Goal: Information Seeking & Learning: Learn about a topic

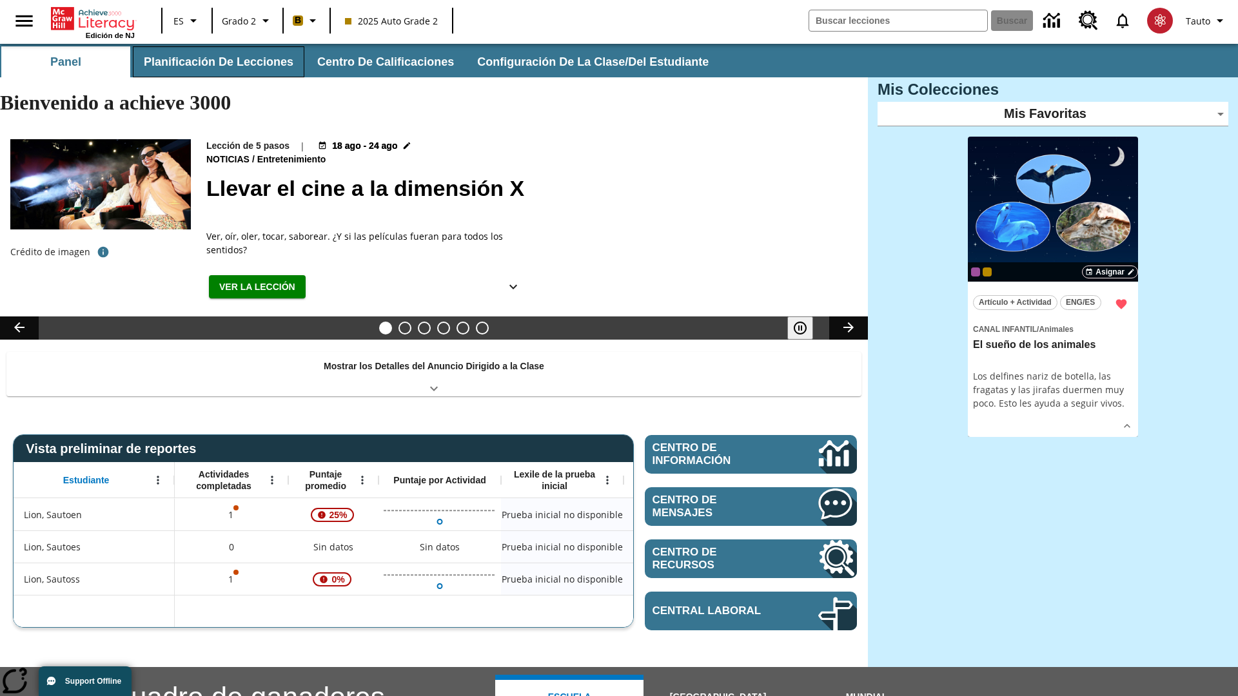
click at [216, 62] on button "Planificación de lecciones" at bounding box center [219, 61] width 172 height 31
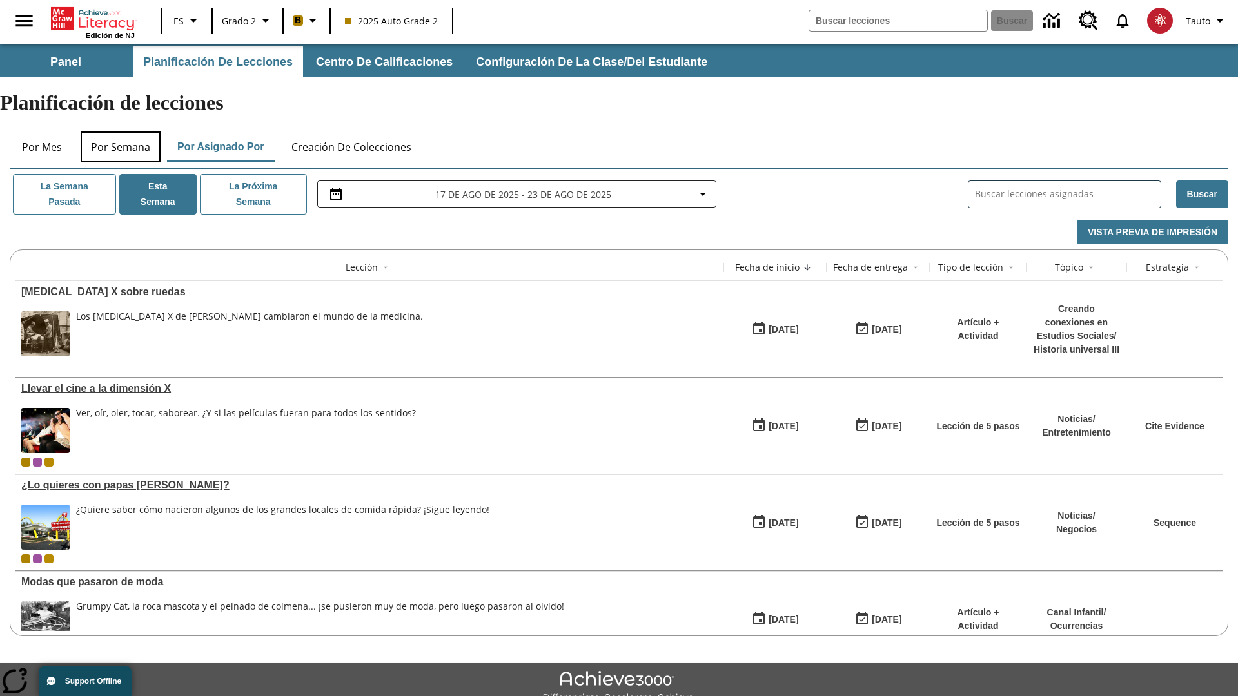
click at [121, 132] on button "Por semana" at bounding box center [121, 147] width 80 height 31
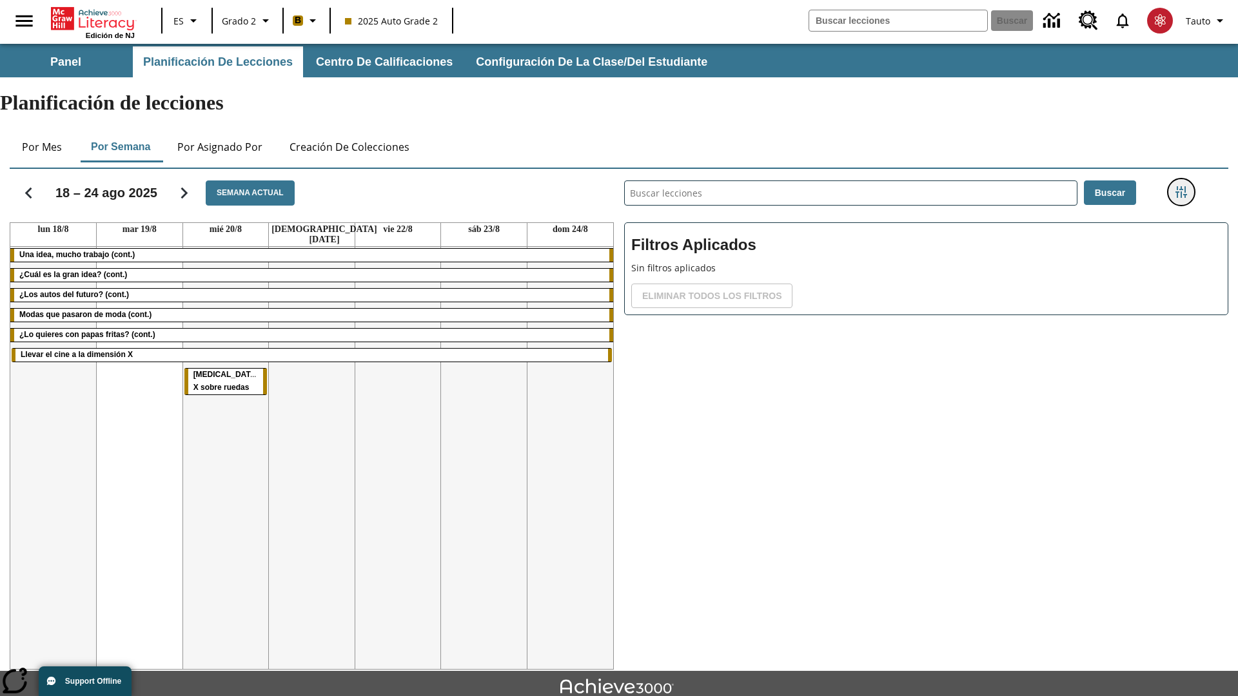
click at [1181, 186] on icon "Menú lateral de filtros" at bounding box center [1181, 192] width 12 height 12
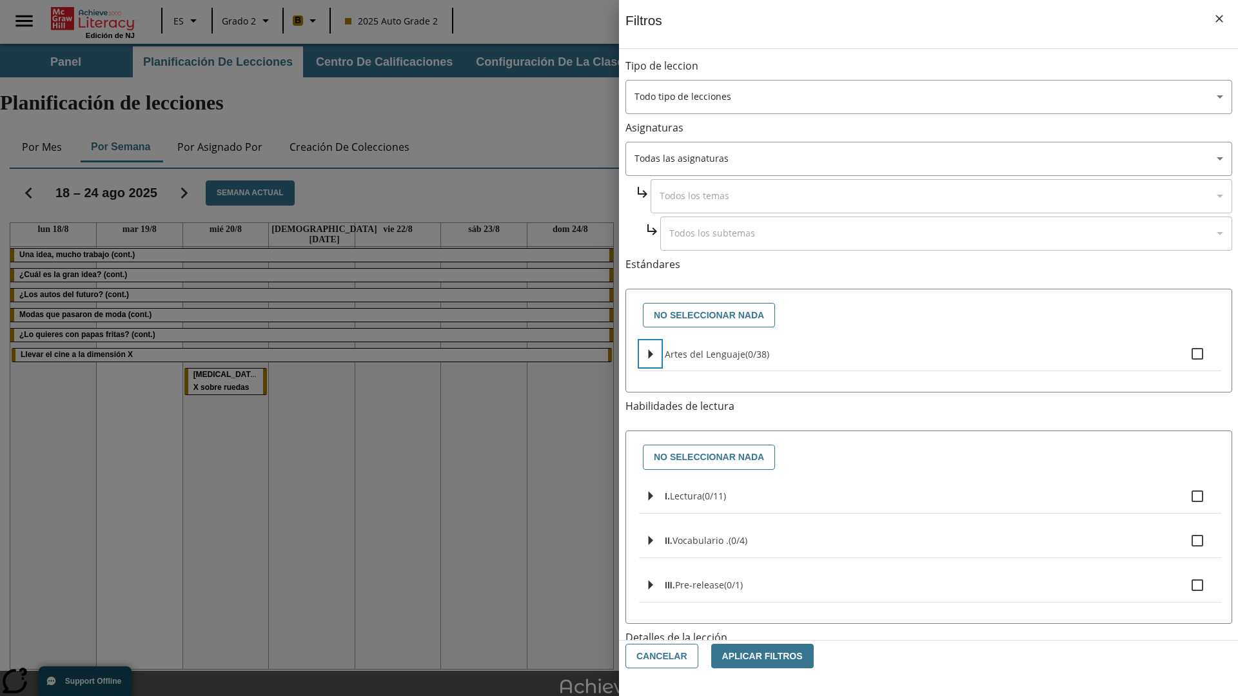
click at [650, 354] on icon "Seleccione estándares" at bounding box center [651, 354] width 5 height 10
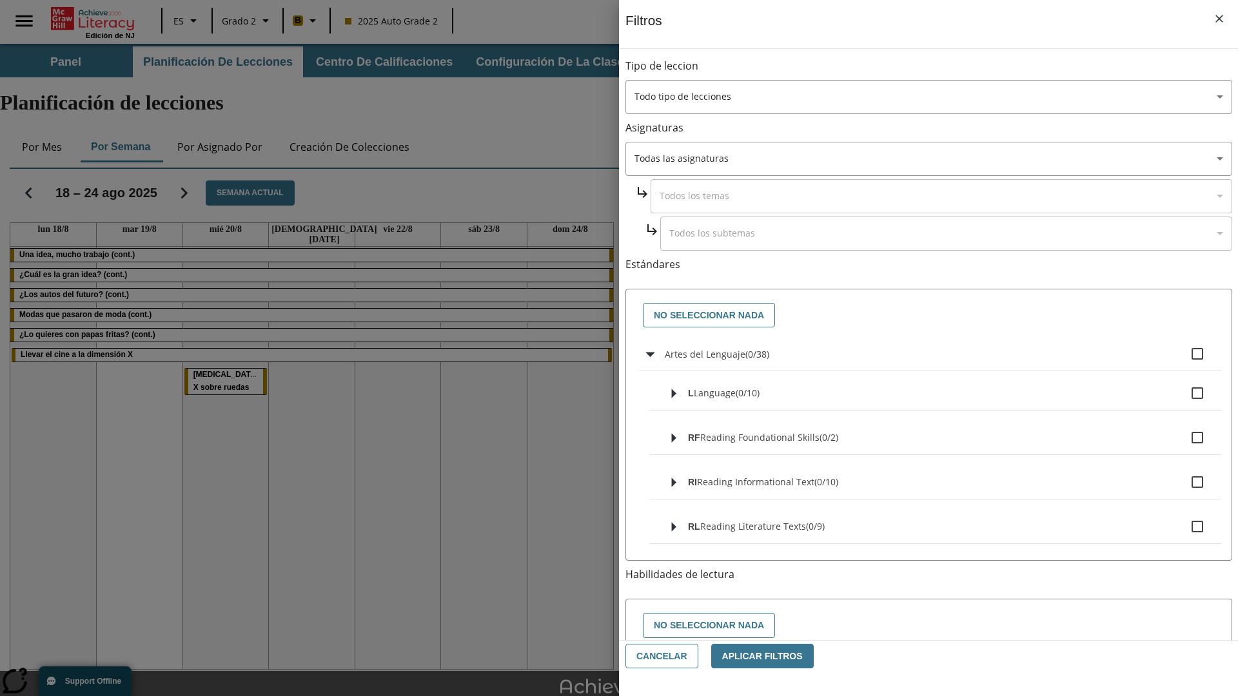
click at [938, 354] on label "Artes del Lenguaje ( 0 / 38 )" at bounding box center [938, 353] width 546 height 27
click at [1184, 354] on input "Artes del Lenguaje ( 0 / 38 )" at bounding box center [1197, 353] width 27 height 27
checkbox input "true"
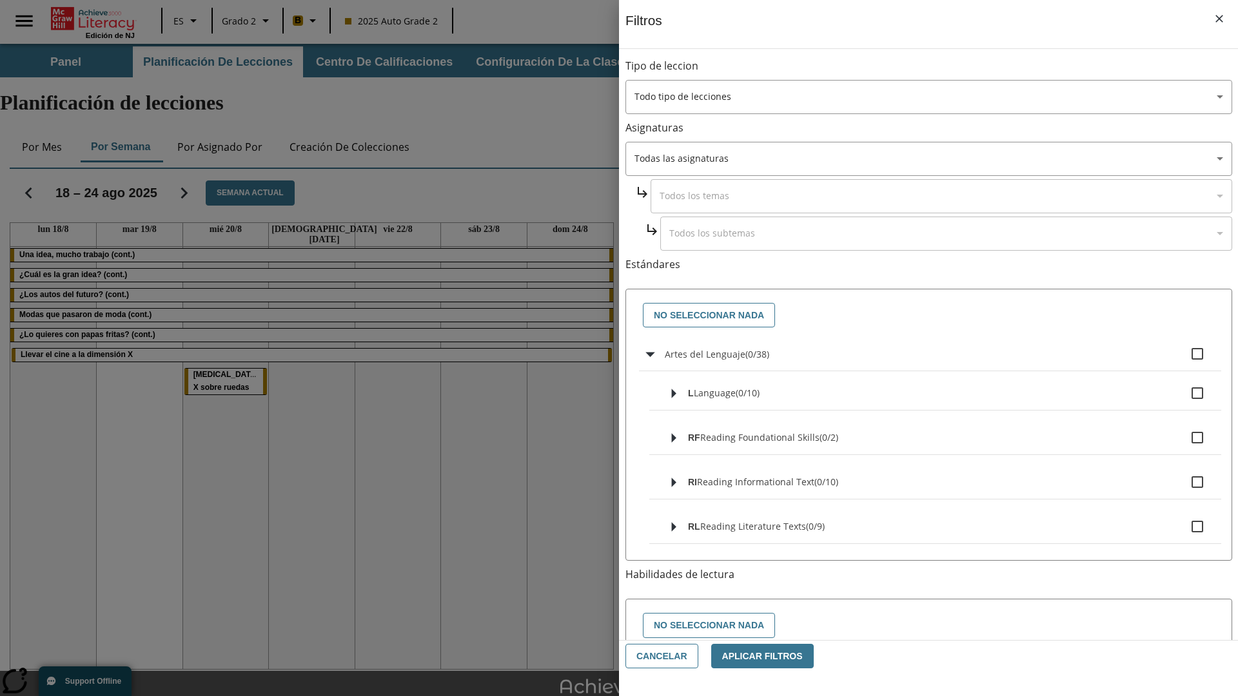
checkbox input "true"
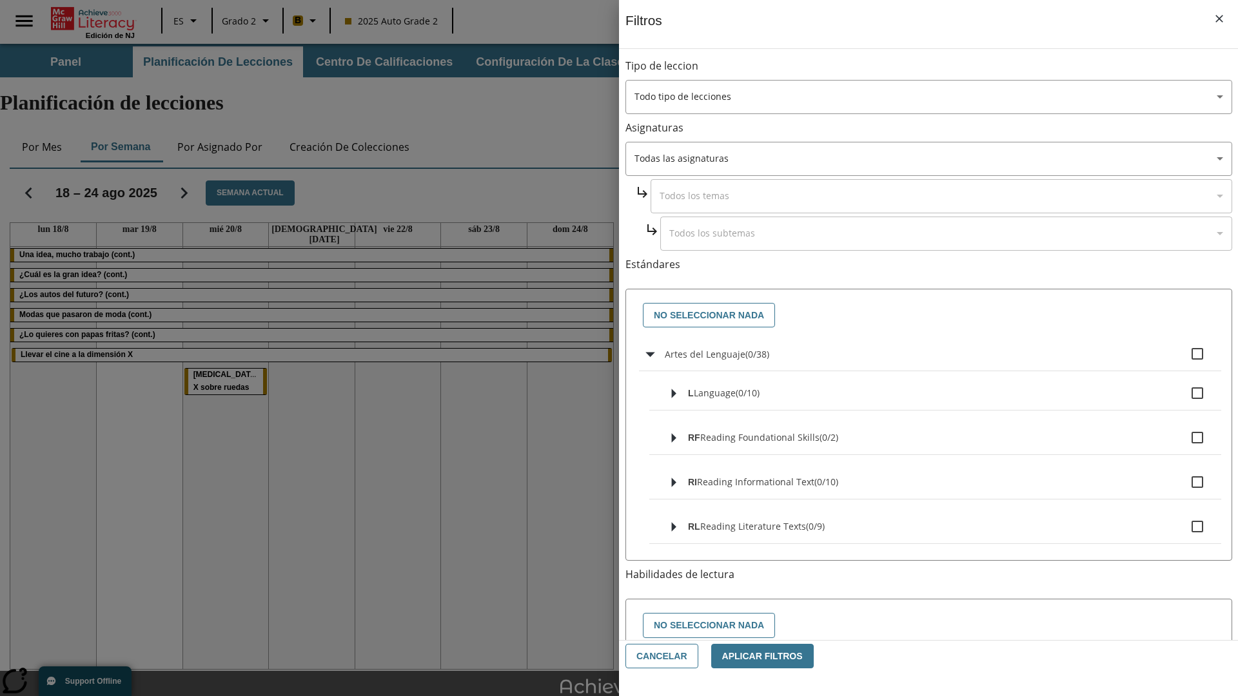
checkbox input "true"
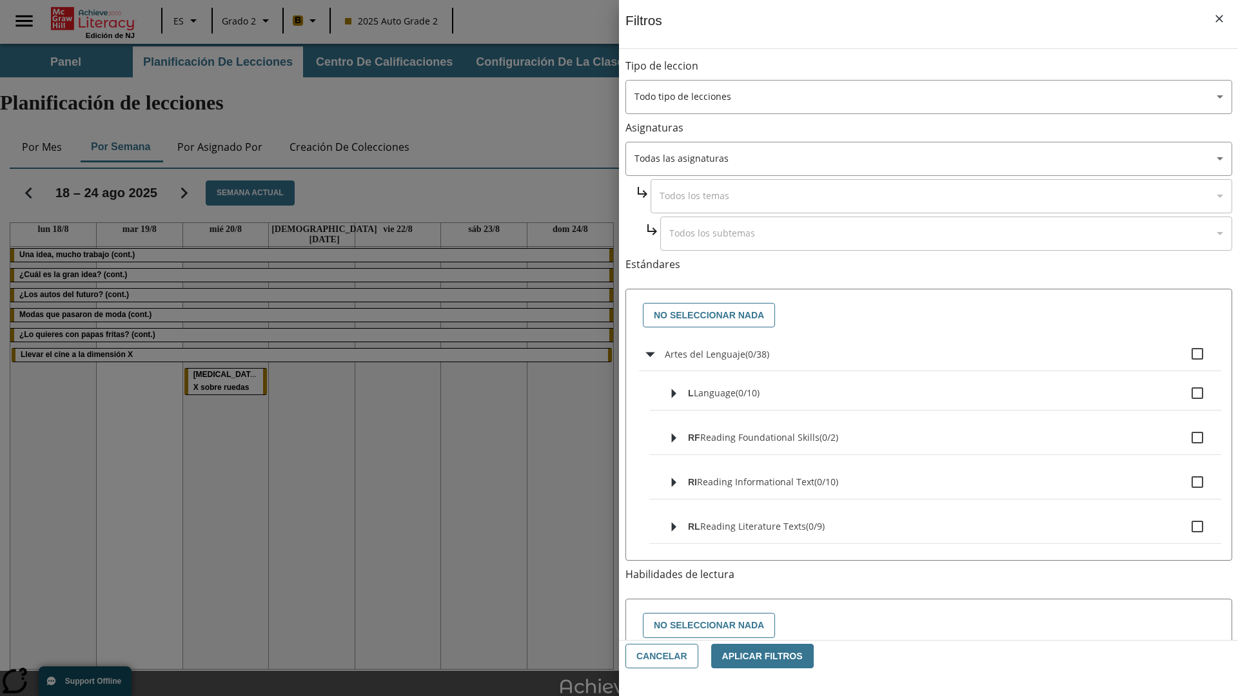
checkbox input "true"
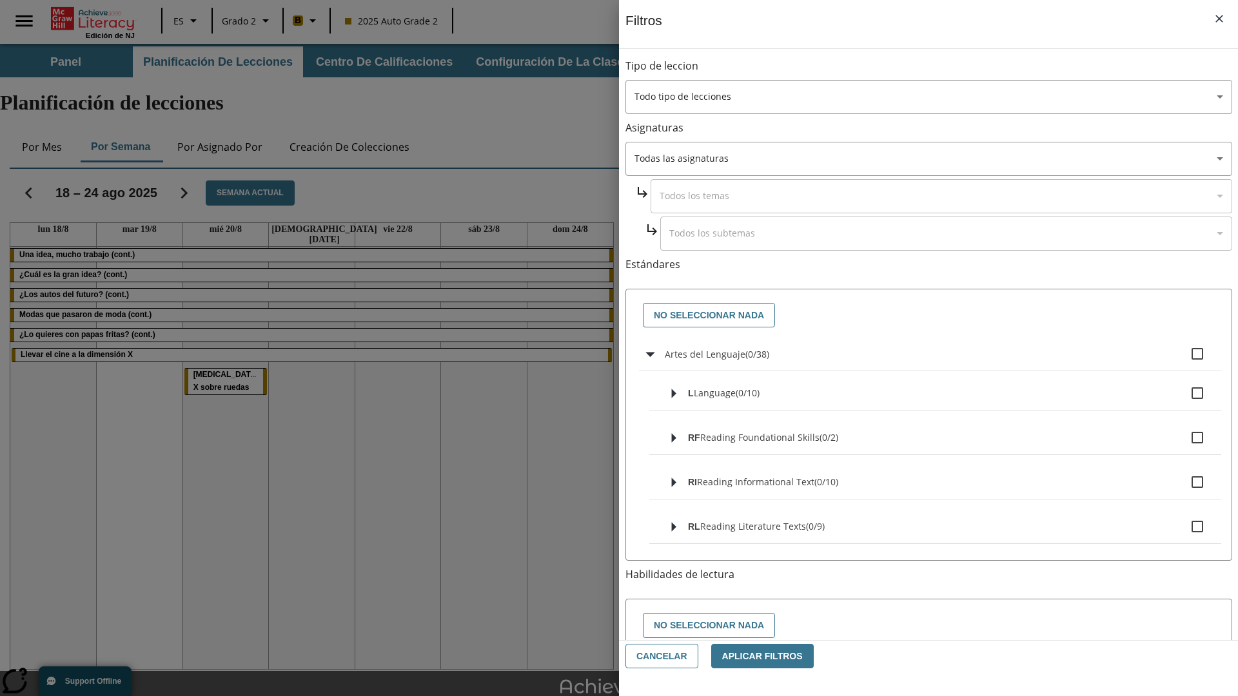
checkbox input "true"
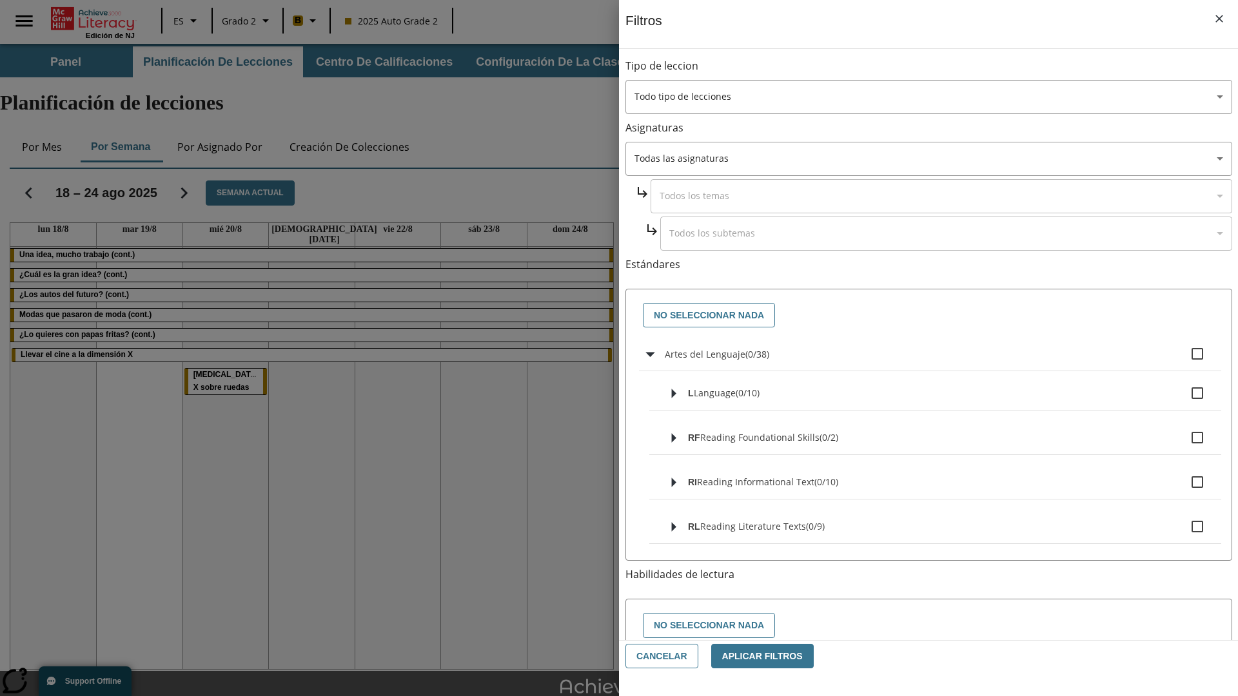
checkbox input "true"
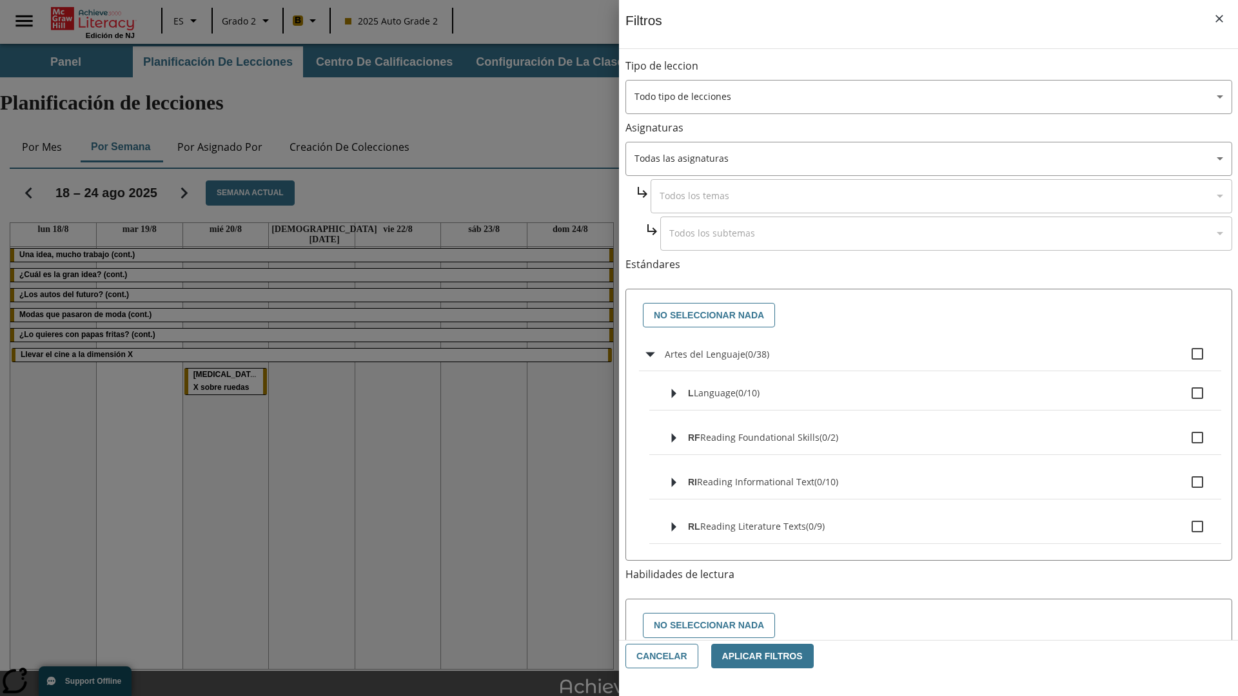
checkbox input "true"
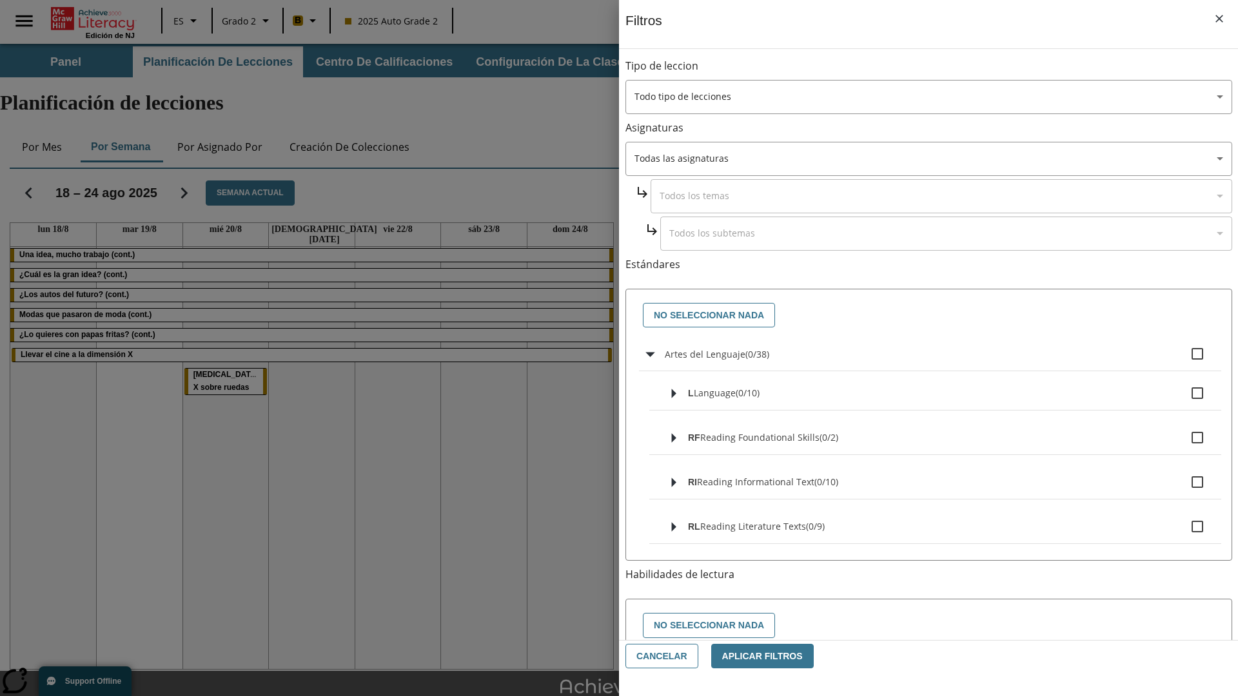
checkbox input "true"
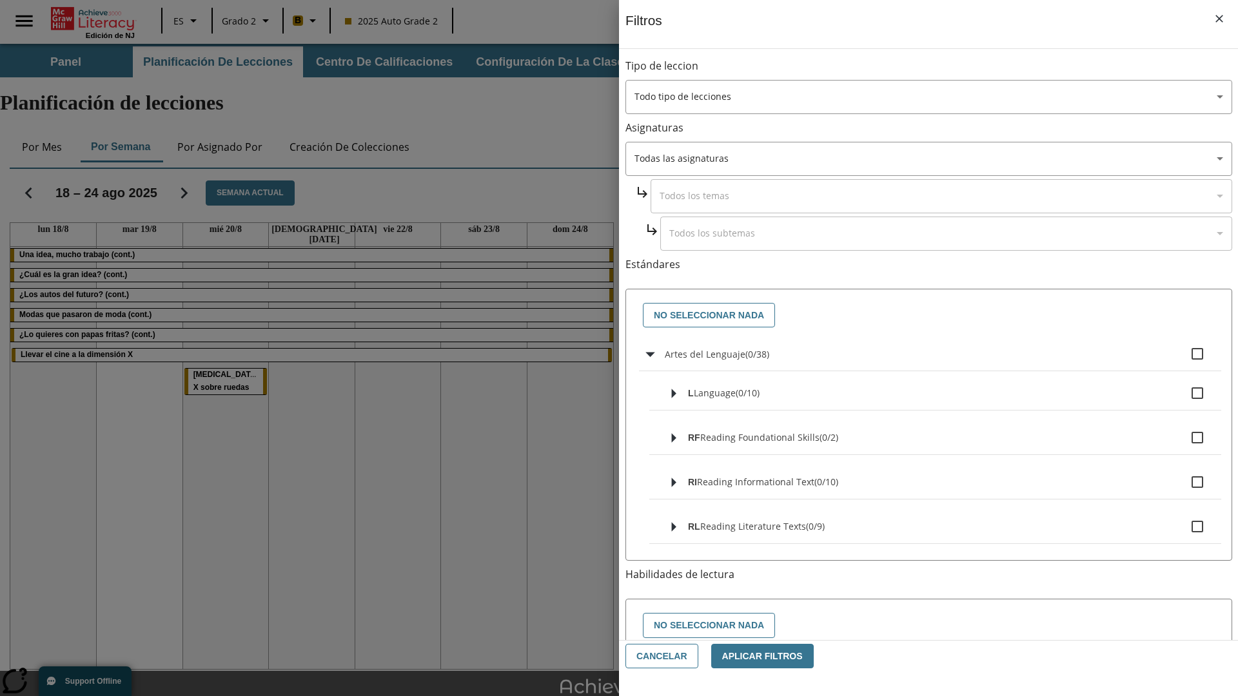
checkbox input "true"
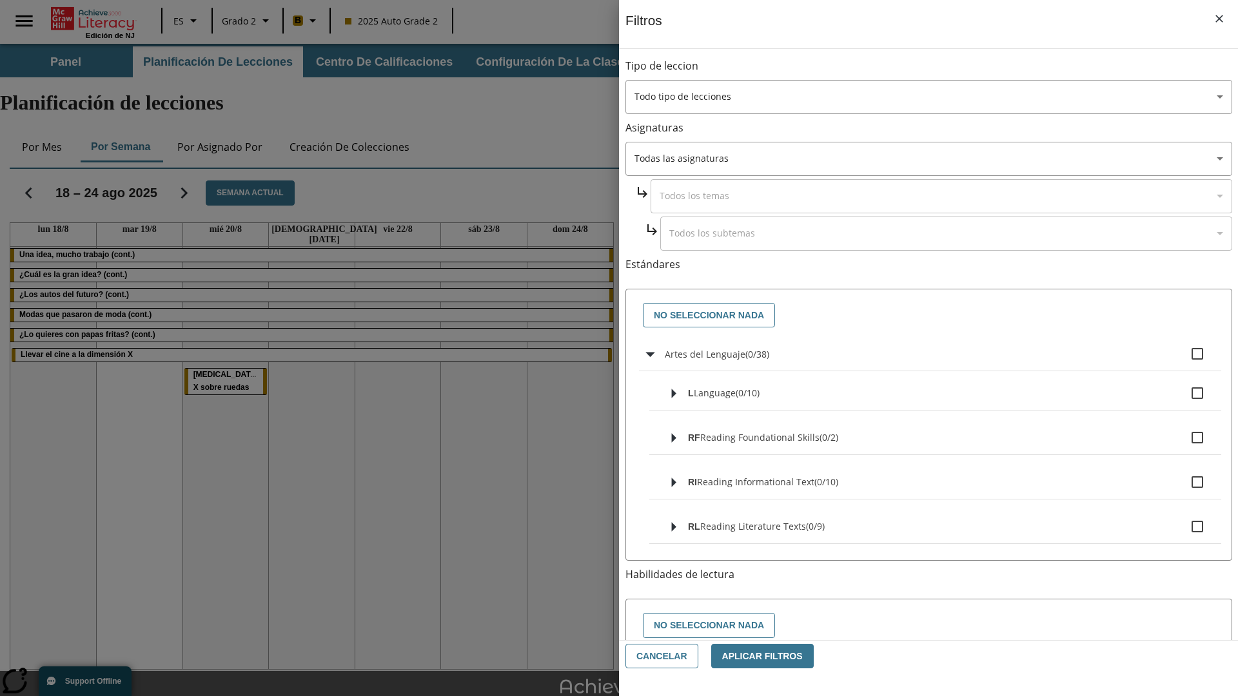
checkbox input "true"
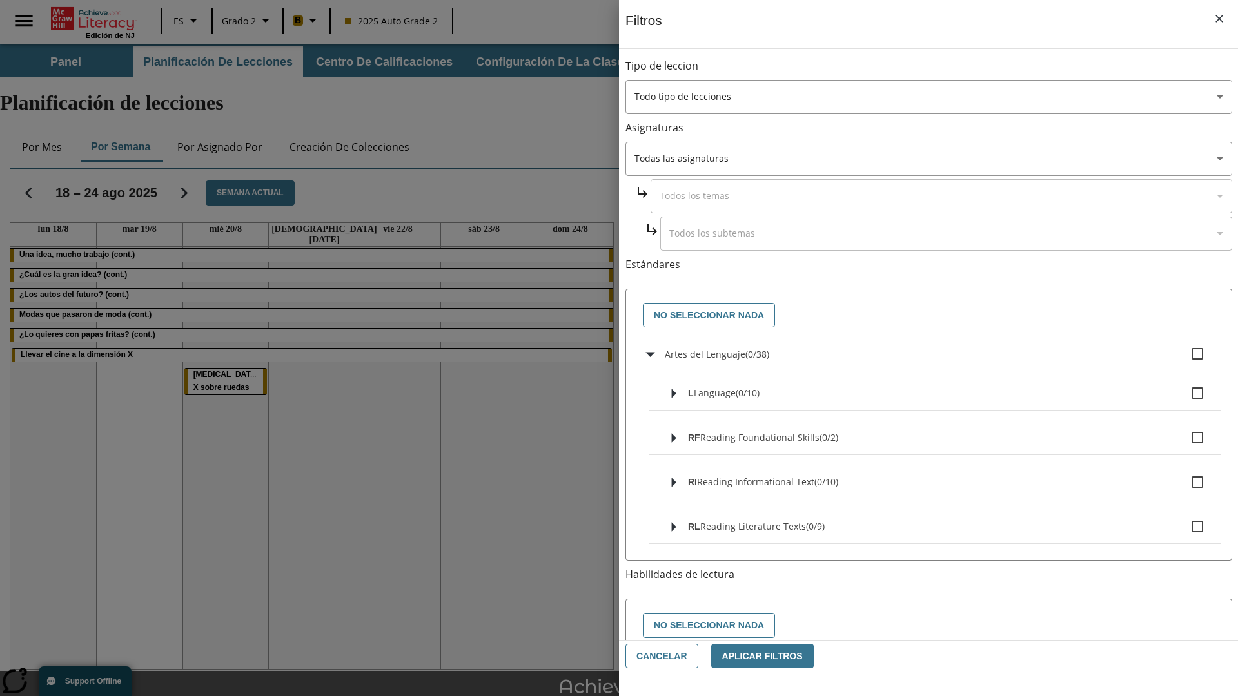
checkbox input "true"
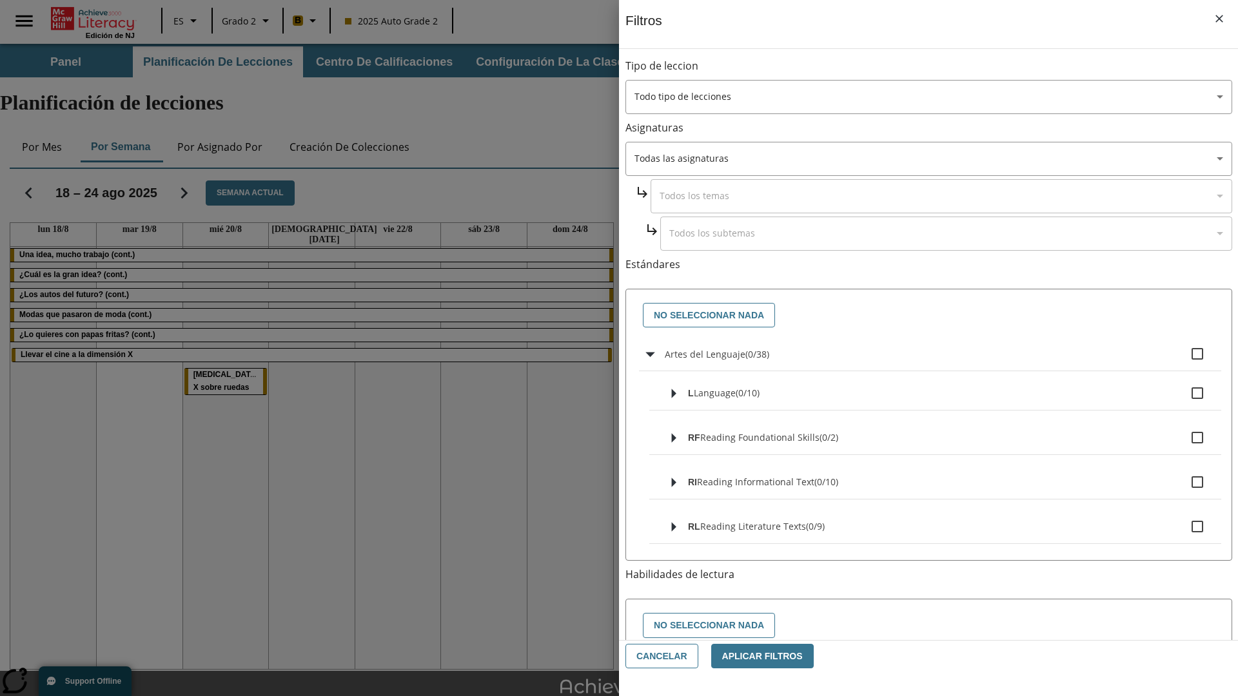
checkbox input "true"
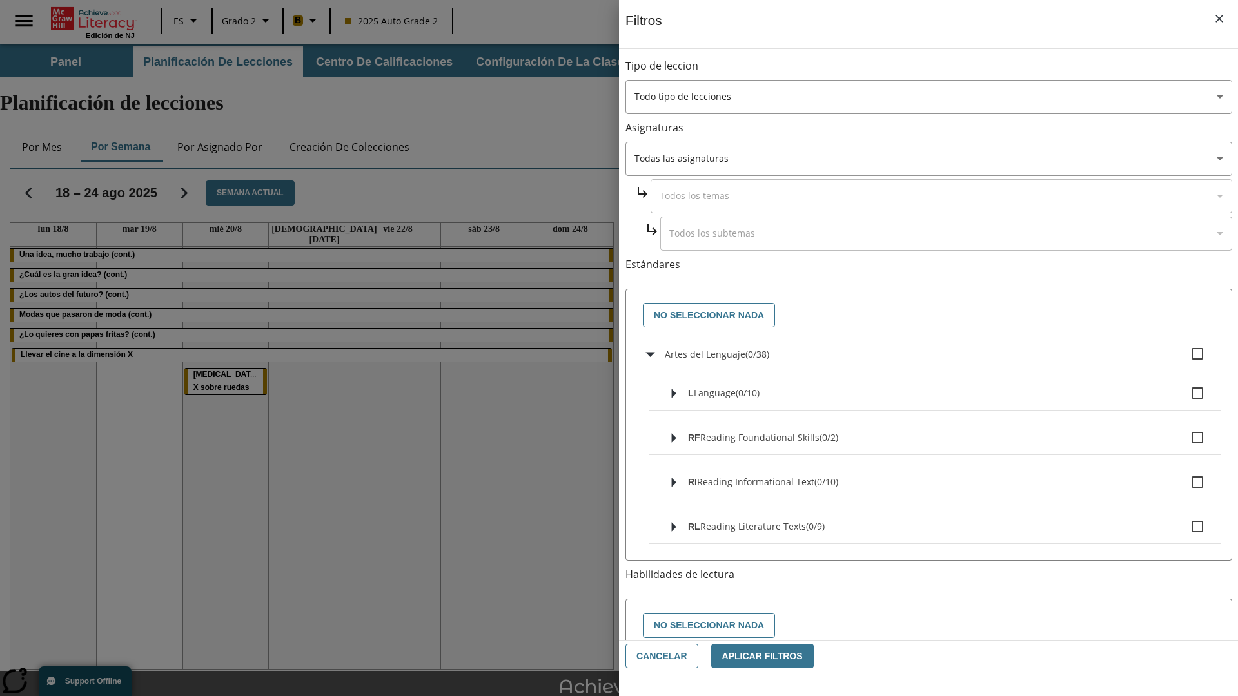
checkbox input "true"
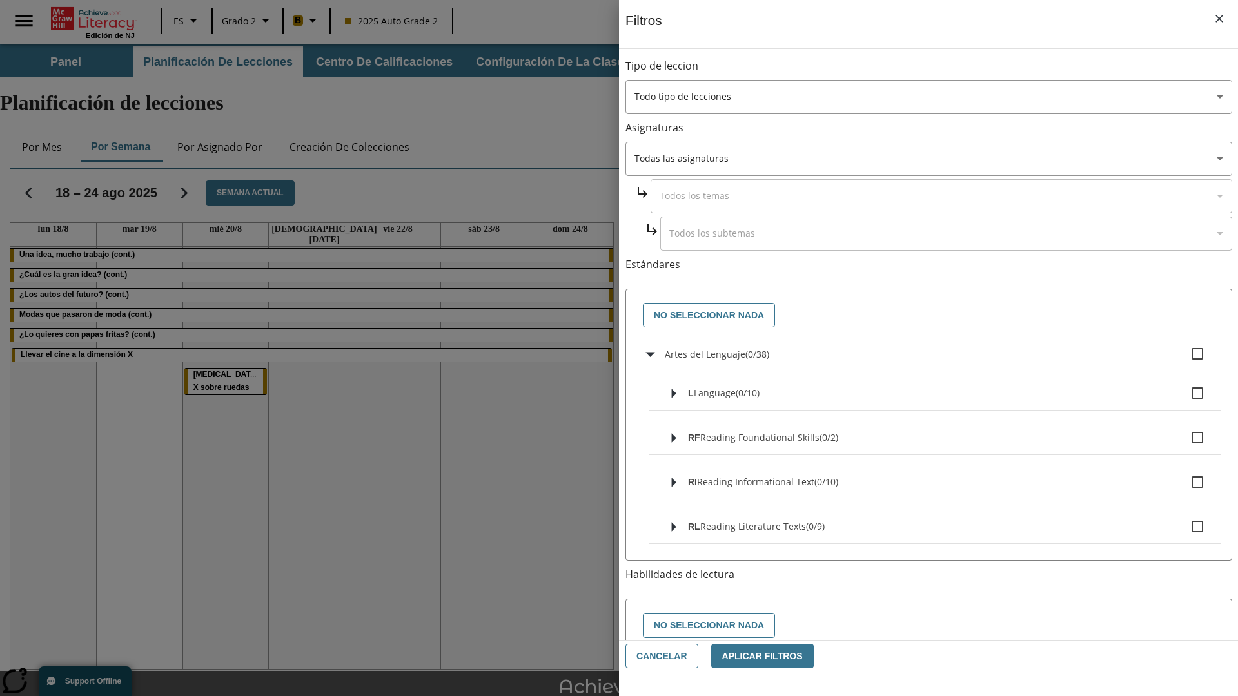
checkbox input "true"
click at [706, 315] on button "No seleccionar nada" at bounding box center [709, 315] width 132 height 25
checkbox input "false"
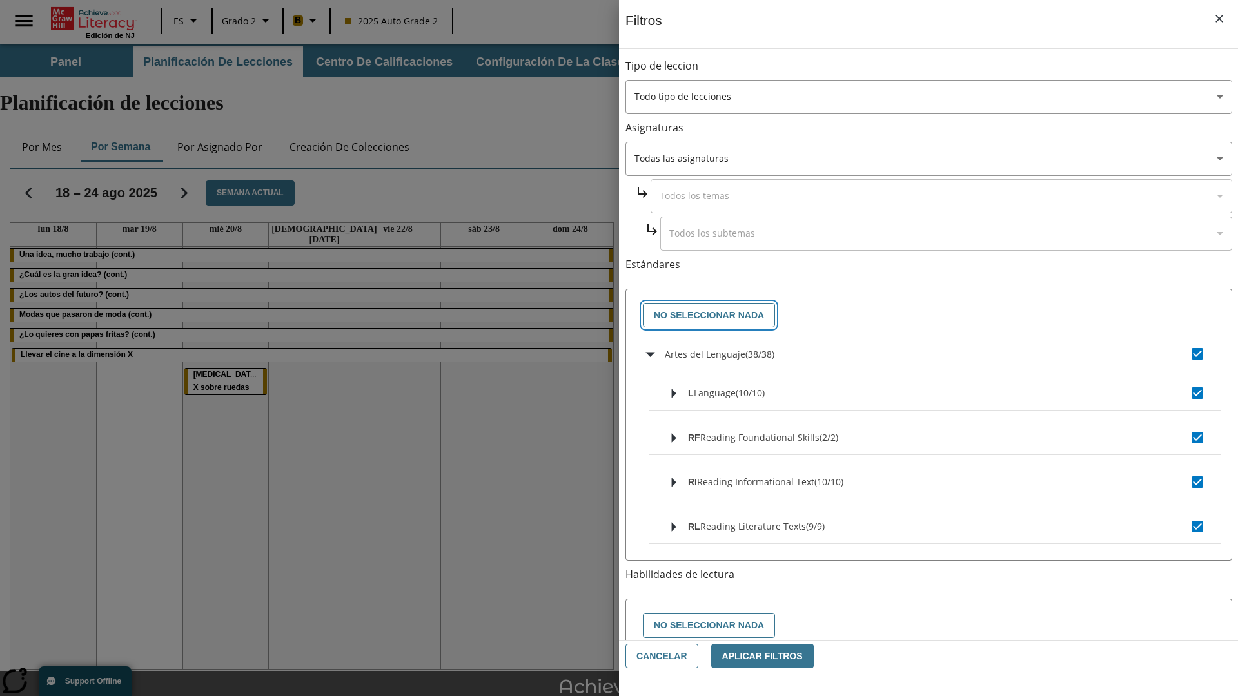
checkbox input "false"
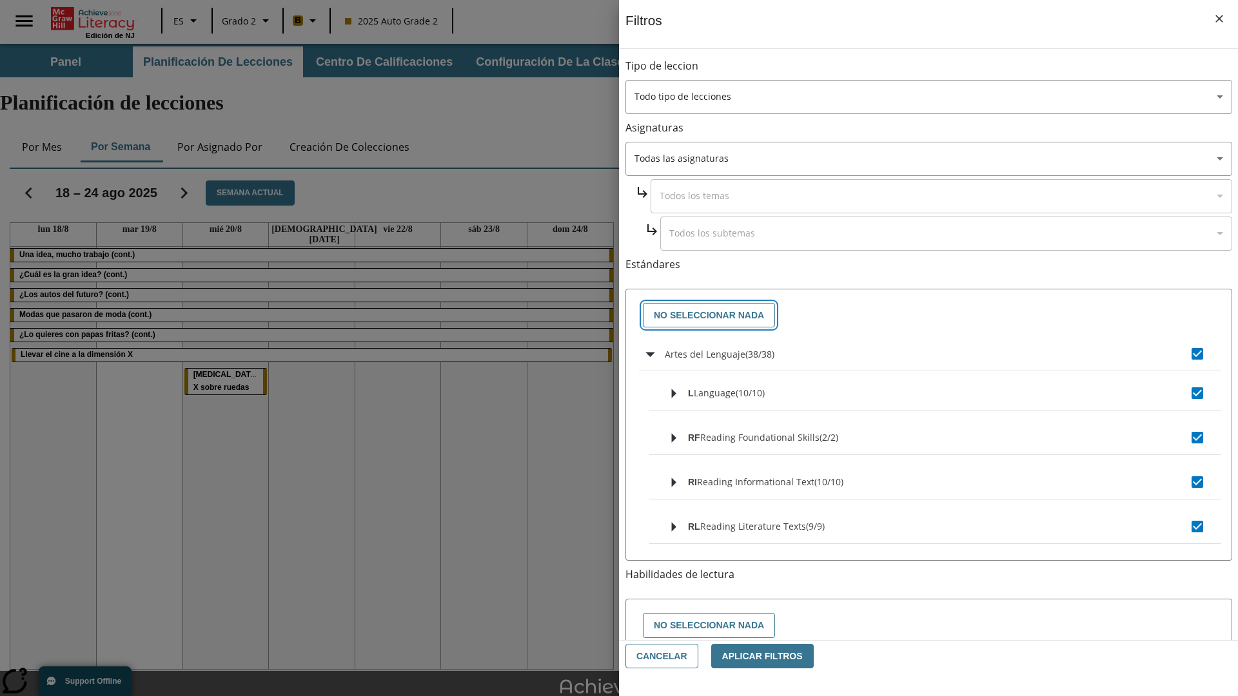
checkbox input "false"
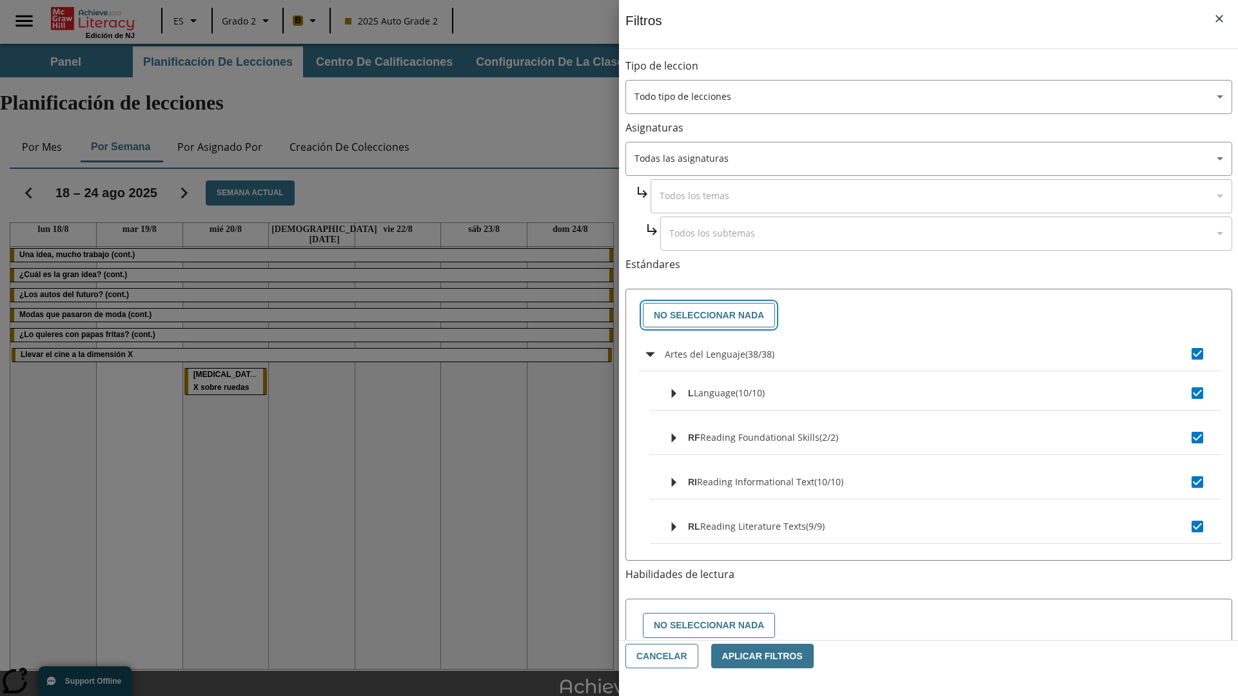
checkbox input "false"
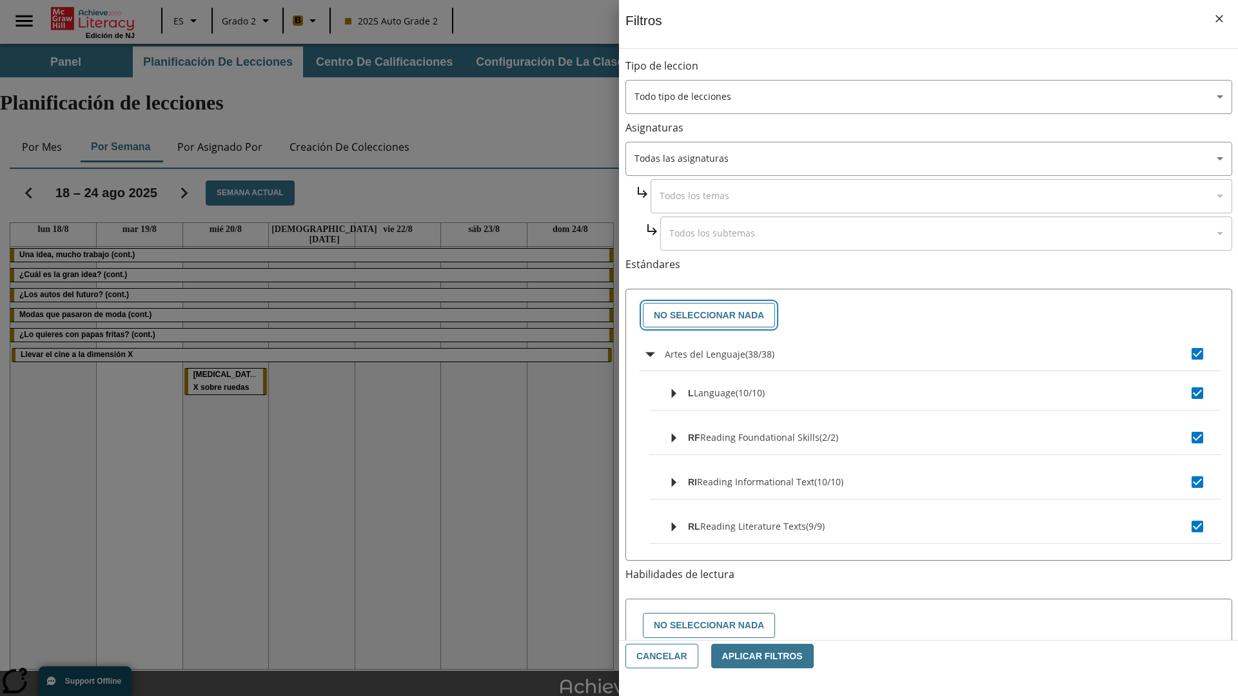
checkbox input "false"
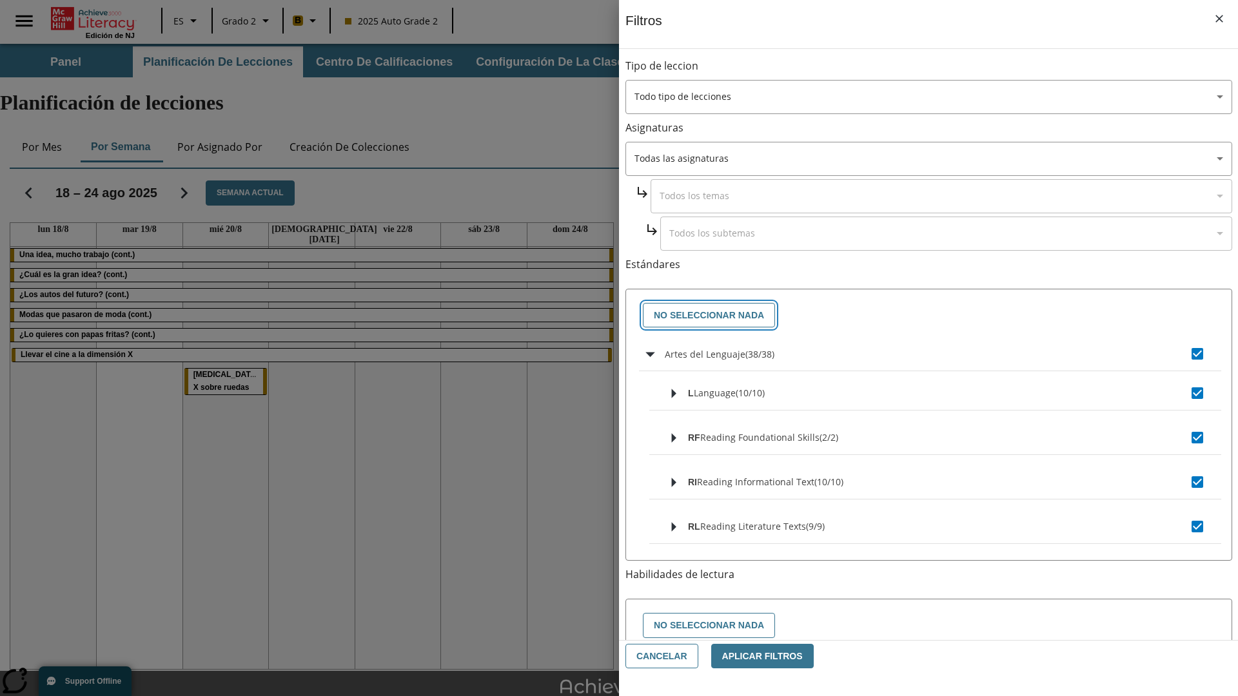
checkbox input "false"
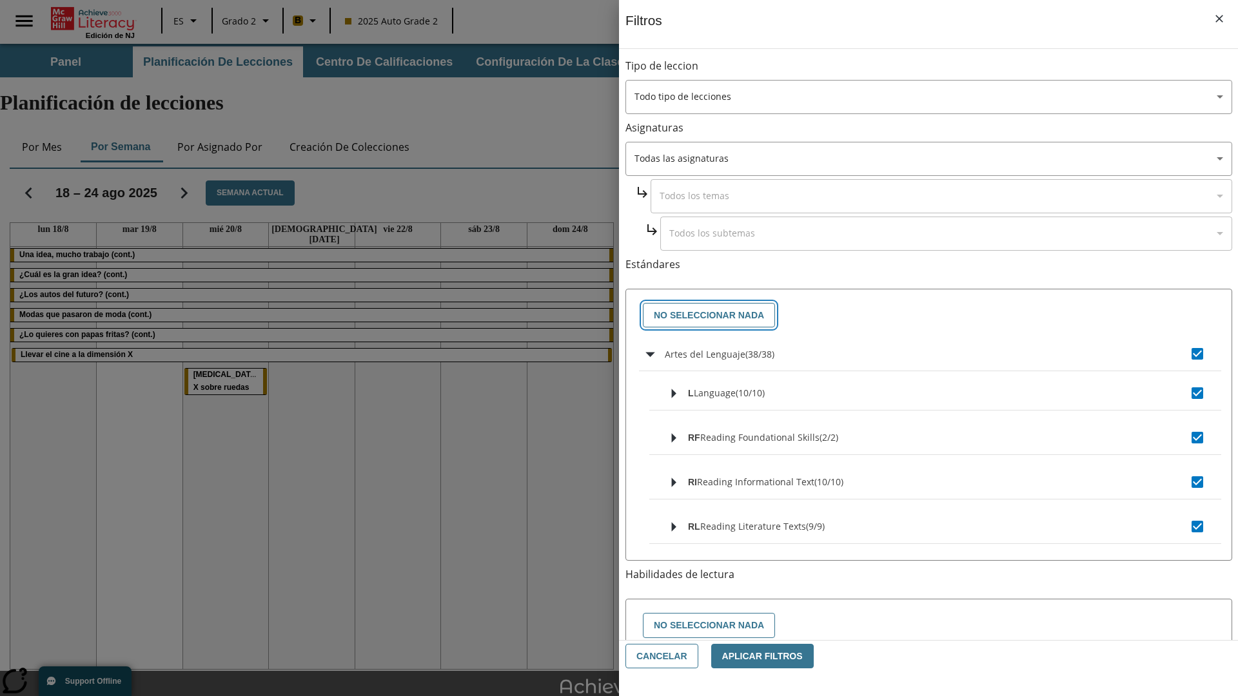
checkbox input "false"
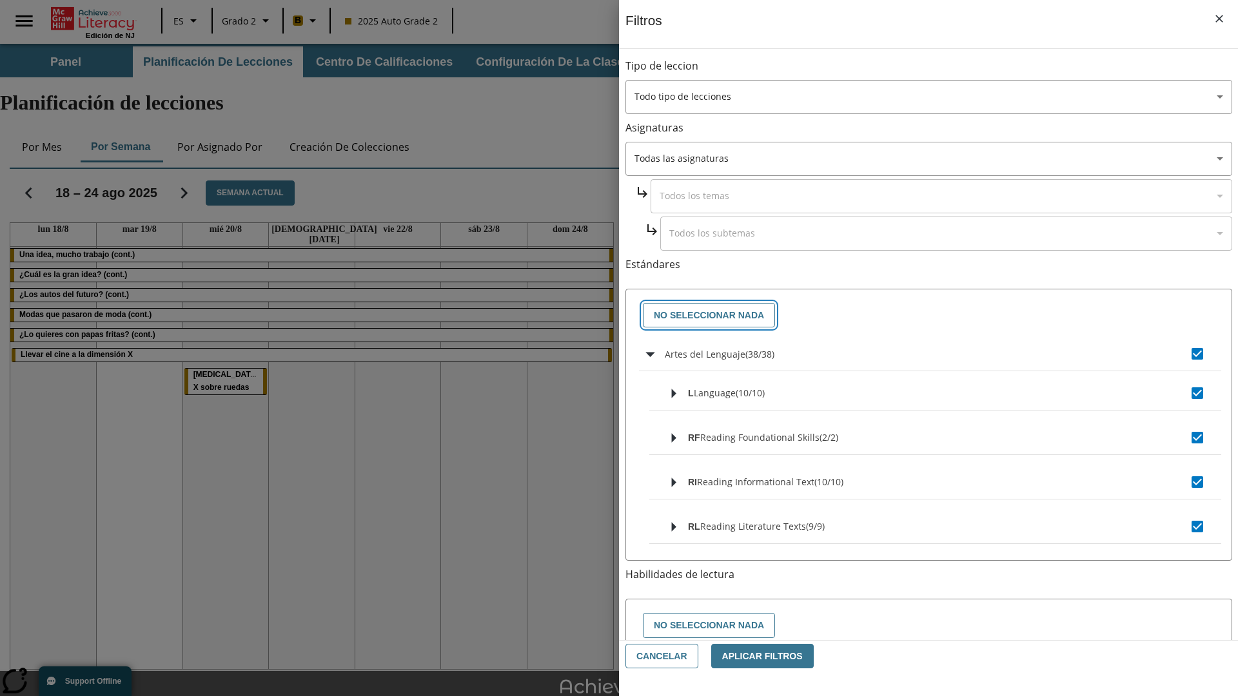
checkbox input "false"
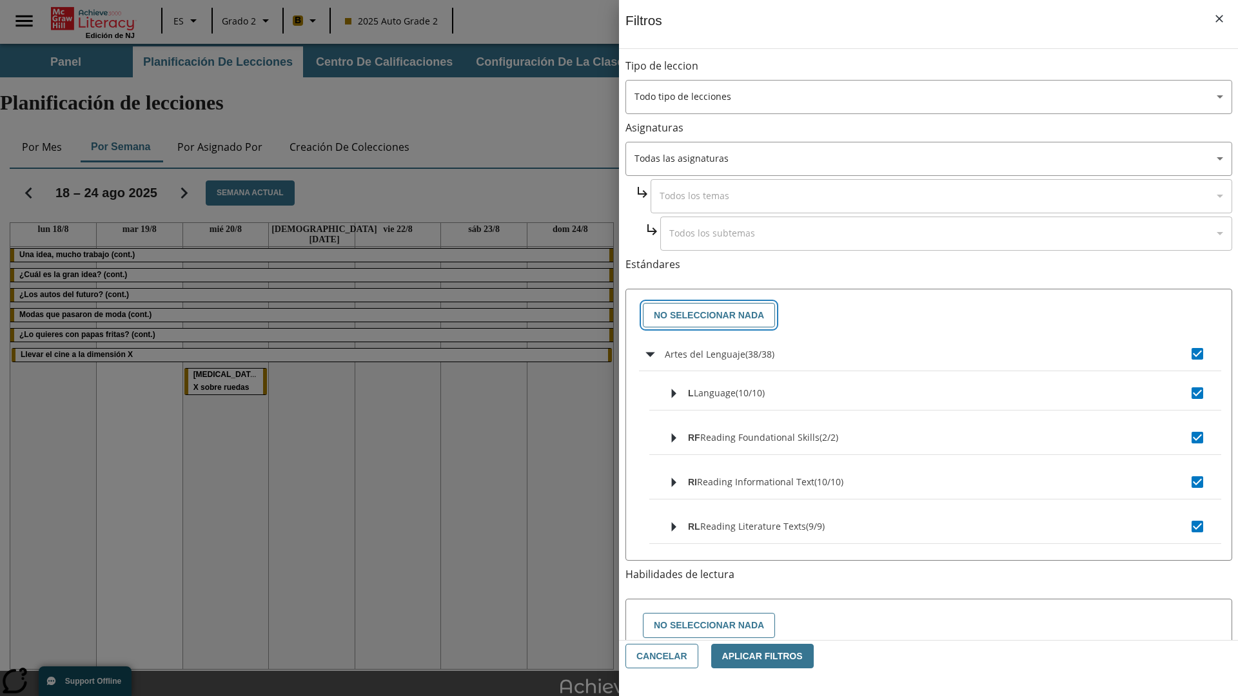
checkbox input "false"
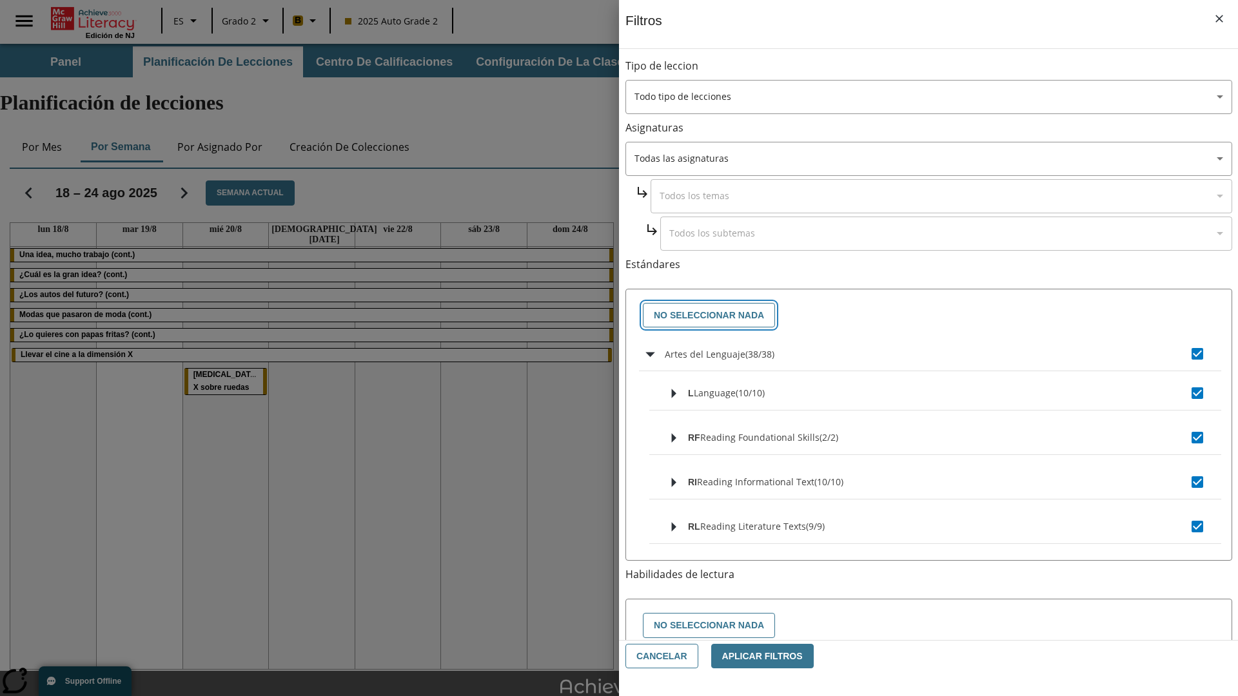
checkbox input "false"
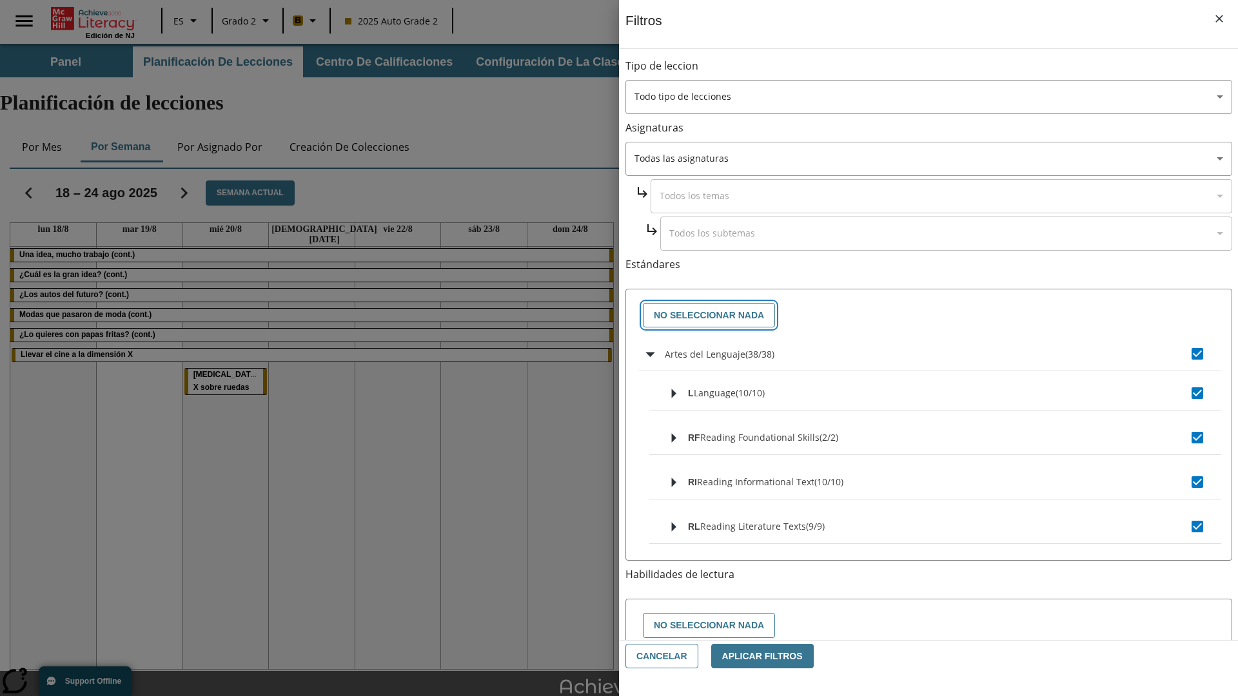
checkbox input "false"
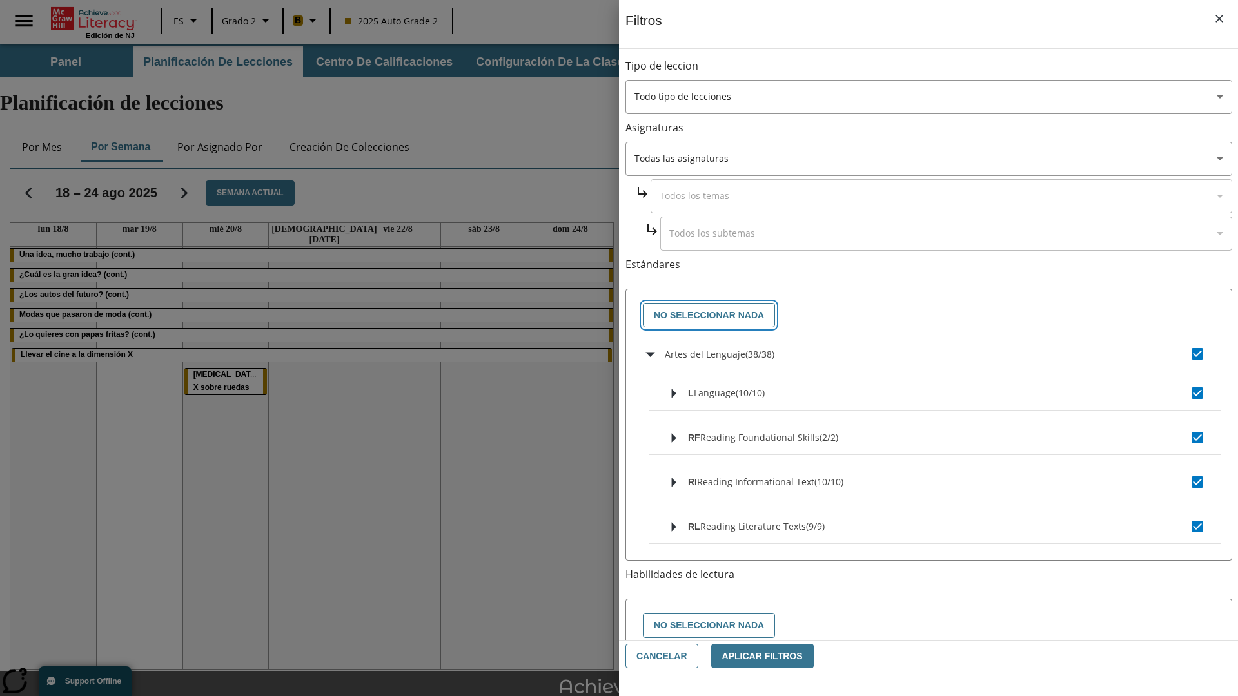
checkbox input "false"
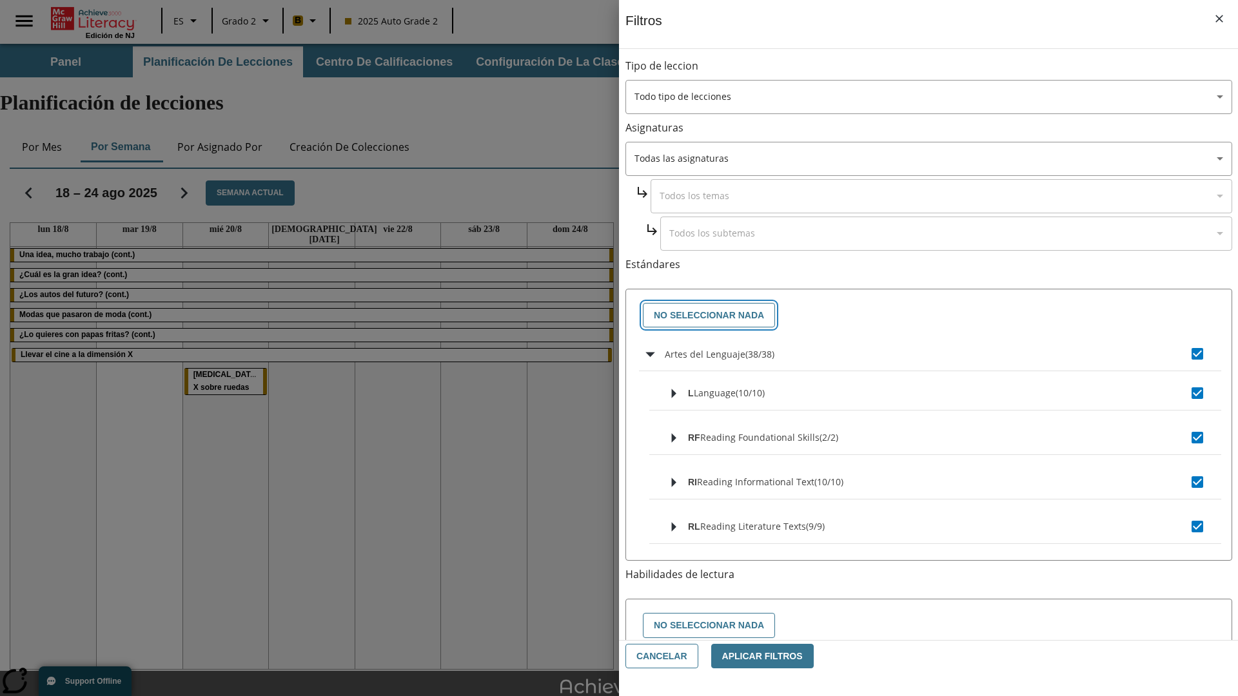
checkbox input "false"
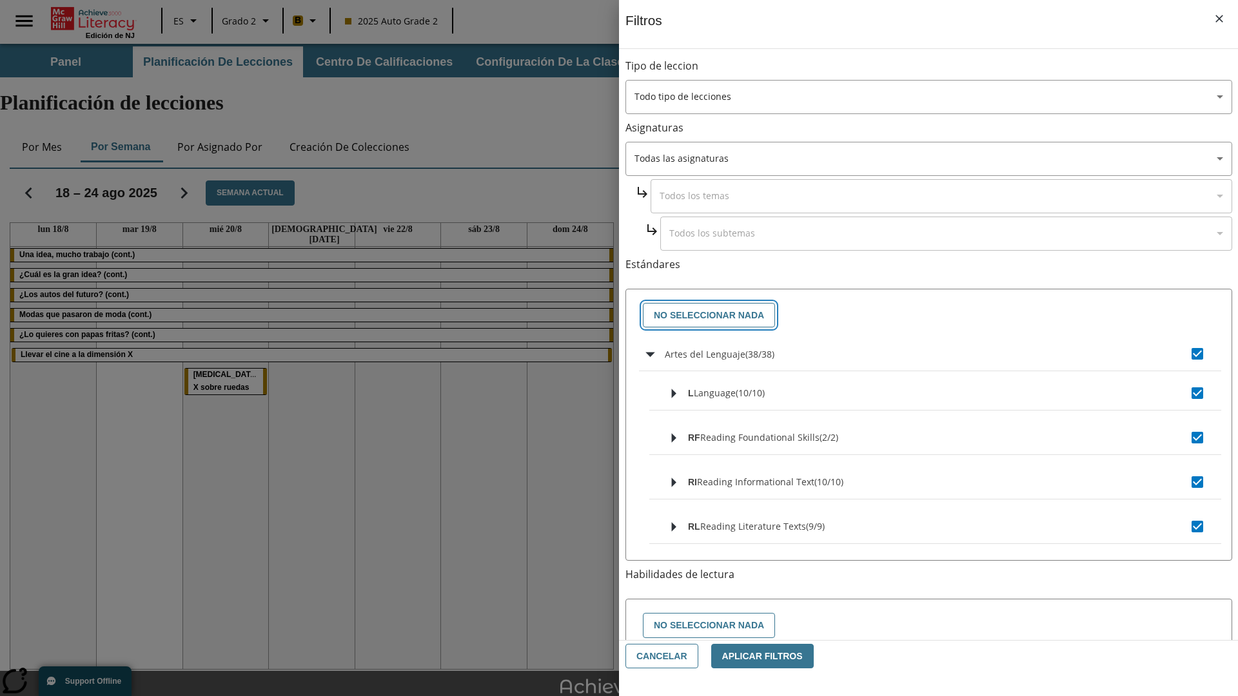
checkbox input "false"
click at [660, 656] on button "Cancelar" at bounding box center [661, 656] width 73 height 25
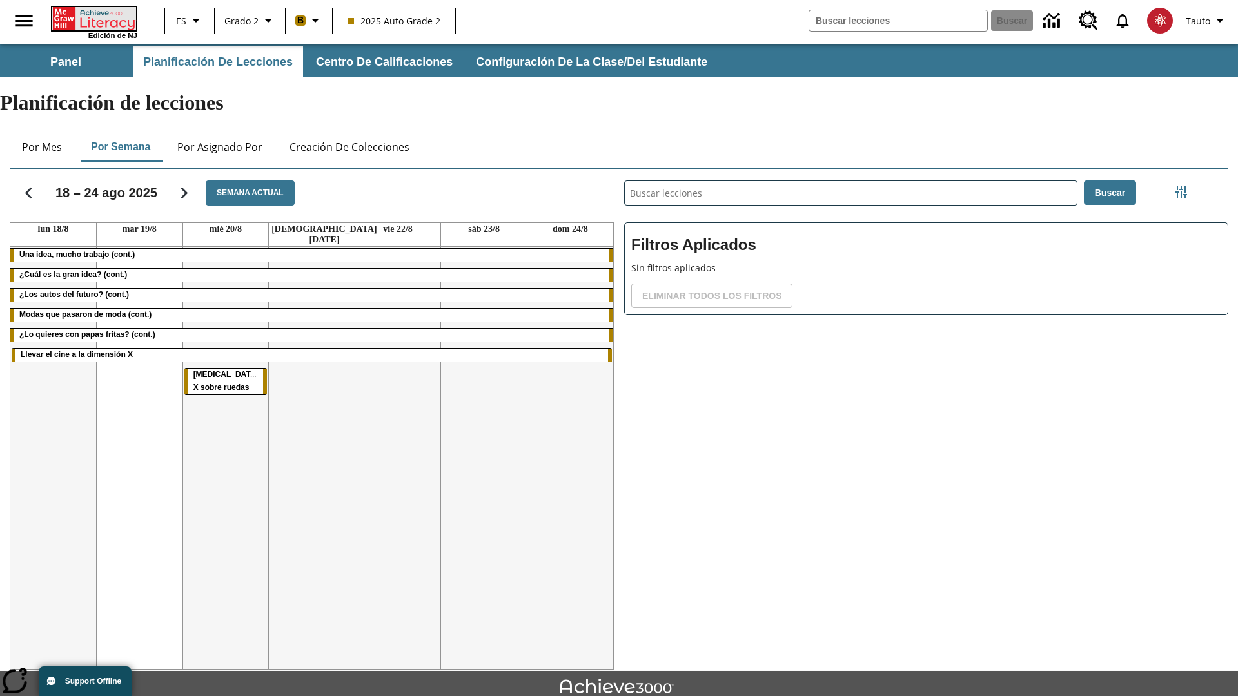
click at [93, 17] on icon "Portada" at bounding box center [95, 18] width 86 height 23
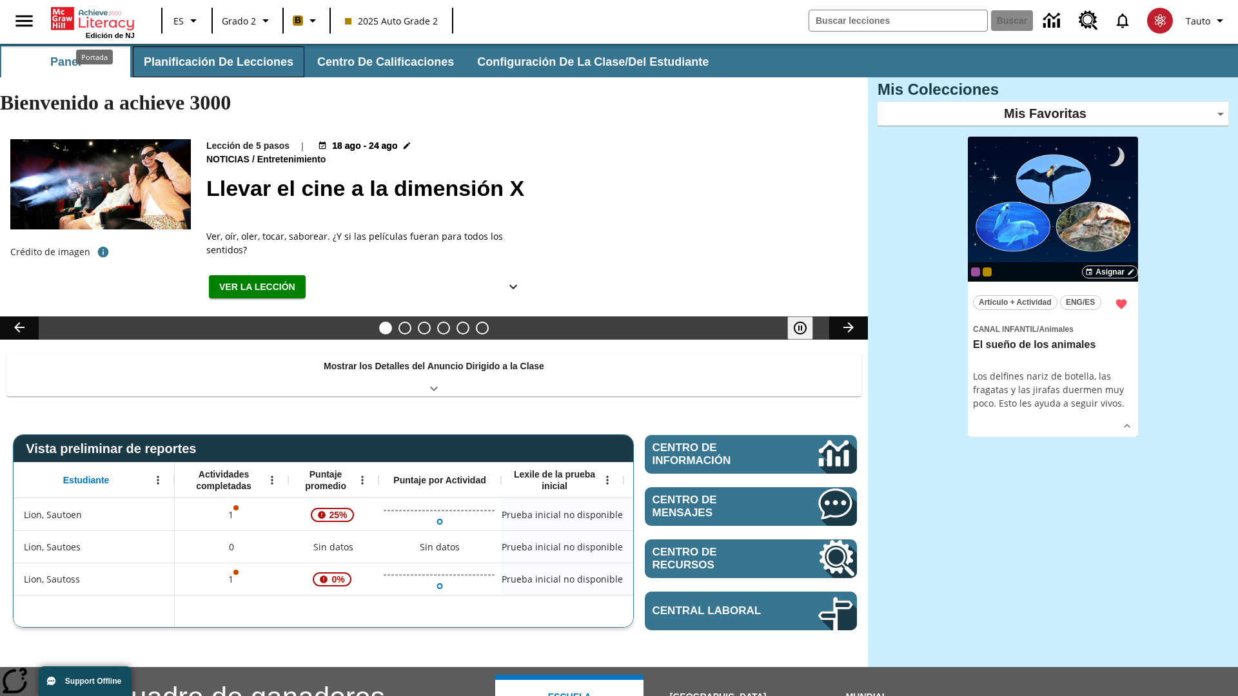
click at [216, 62] on button "Planificación de lecciones" at bounding box center [219, 61] width 172 height 31
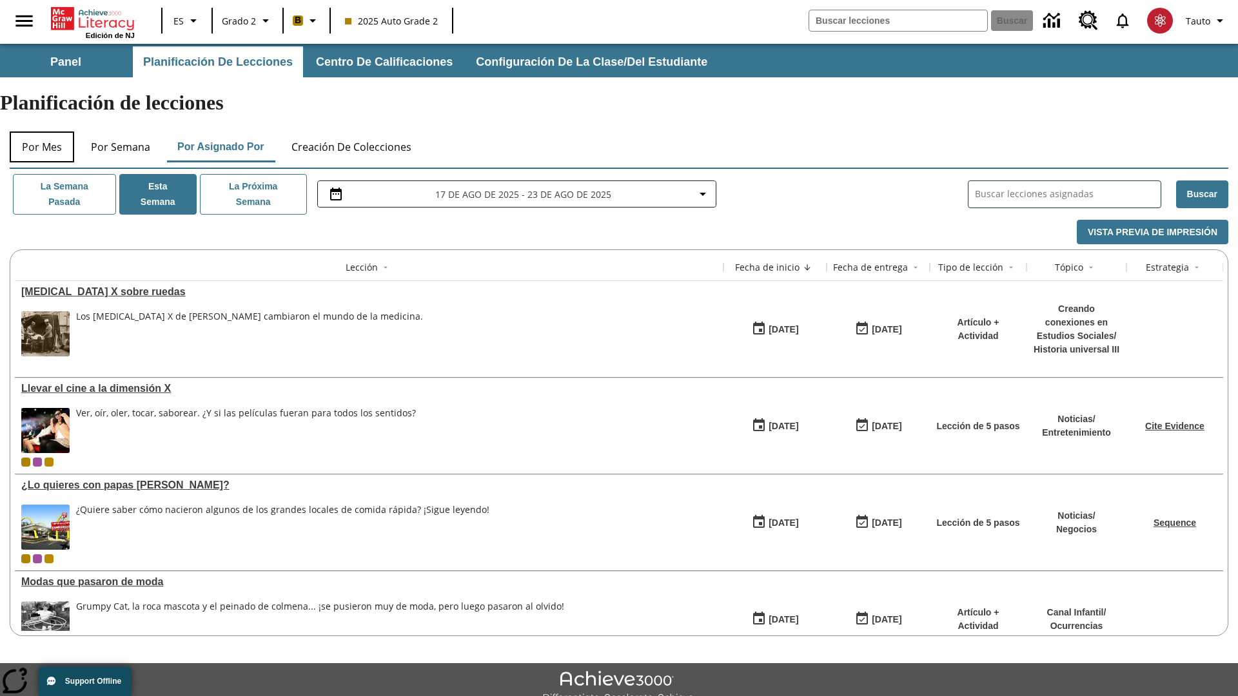
click at [42, 132] on button "Por mes" at bounding box center [42, 147] width 64 height 31
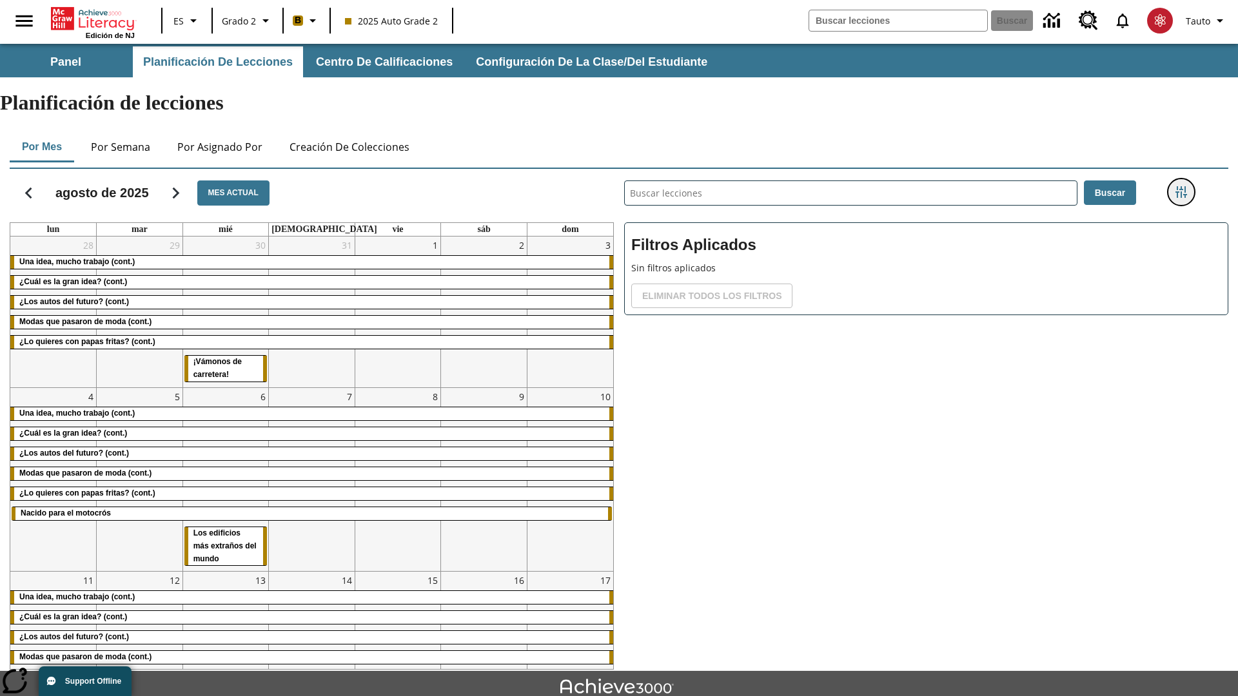
click at [1181, 186] on icon "Menú lateral de filtros" at bounding box center [1181, 192] width 12 height 12
